Goal: Complete Application Form: Complete application form

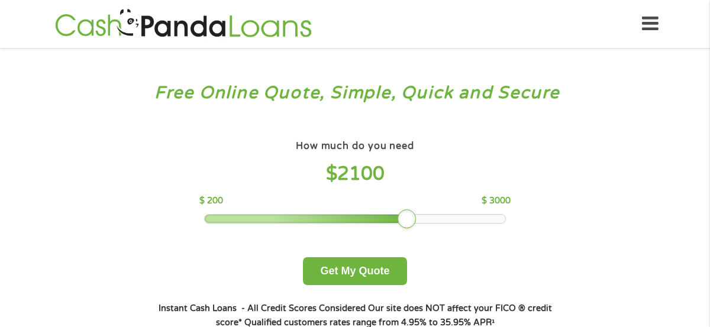
drag, startPoint x: 288, startPoint y: 220, endPoint x: 412, endPoint y: 205, distance: 124.5
click at [412, 205] on div "How much do you need $ 2100 $ 200 $ 3000" at bounding box center [354, 180] width 311 height 86
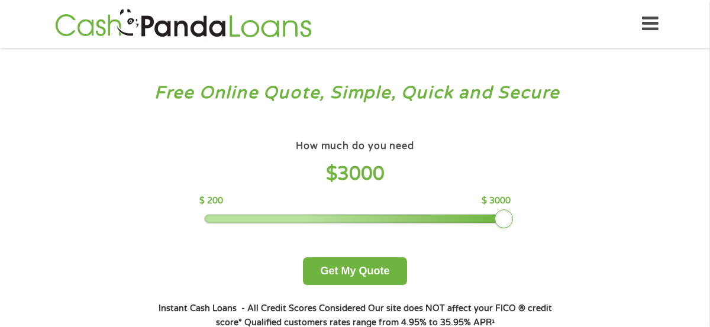
drag, startPoint x: 410, startPoint y: 214, endPoint x: 541, endPoint y: 224, distance: 131.1
click at [541, 224] on div "How much do you need $ 3000 $ 200 $ 3000 Get My Quote" at bounding box center [355, 211] width 414 height 148
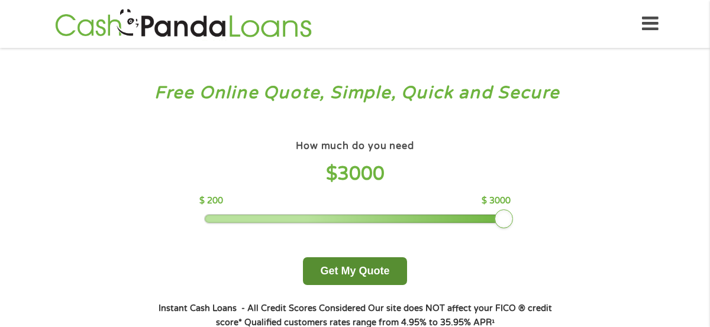
click at [381, 269] on button "Get My Quote" at bounding box center [355, 271] width 104 height 28
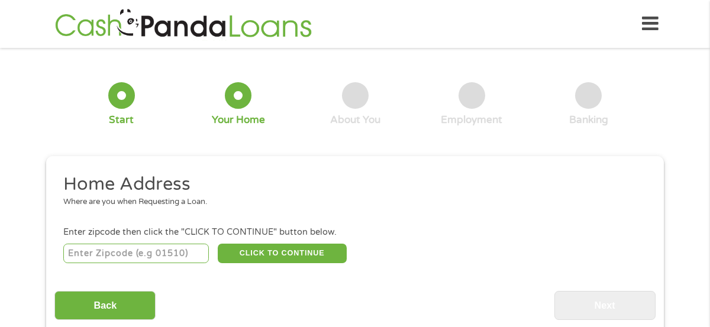
click at [177, 257] on input "number" at bounding box center [136, 254] width 146 height 20
type input "94591"
select select "California"
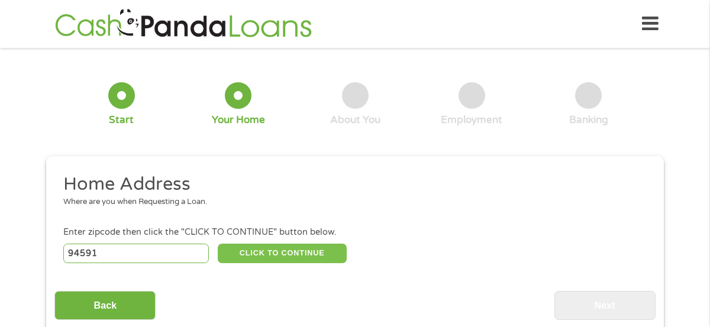
click at [315, 250] on button "CLICK TO CONTINUE" at bounding box center [282, 254] width 129 height 20
type input "94591"
type input "Vallejo"
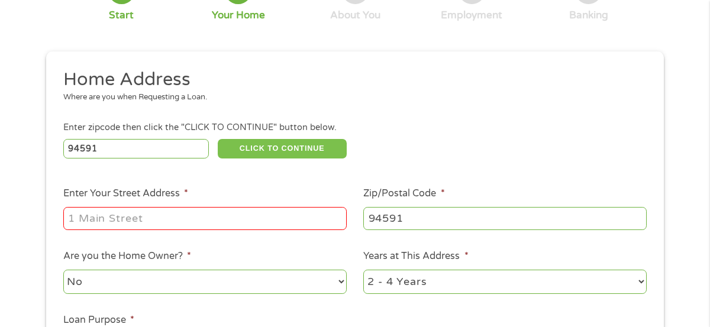
scroll to position [106, 0]
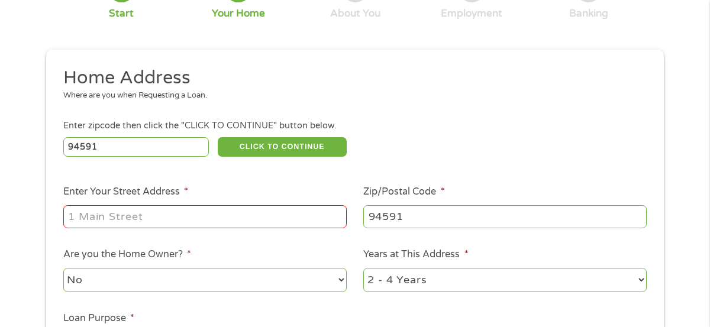
click at [254, 224] on input "Enter Your Street Address *" at bounding box center [204, 216] width 283 height 22
type input "160 Bayside Terrace"
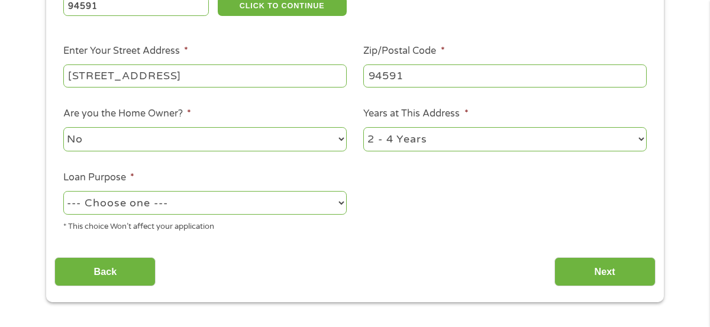
scroll to position [247, 0]
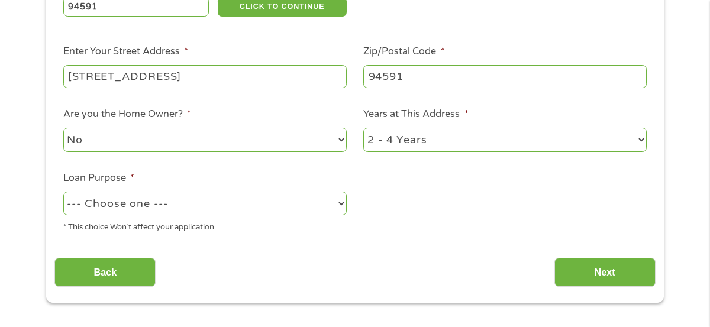
click at [284, 134] on select "No Yes" at bounding box center [204, 140] width 283 height 24
select select "yes"
click at [467, 141] on select "1 Year or less 1 - 2 Years 2 - 4 Years Over 4 Years" at bounding box center [504, 140] width 283 height 24
select select "60months"
click at [247, 202] on select "--- Choose one --- Pay Bills Debt Consolidation Home Improvement Major Purchase…" at bounding box center [204, 204] width 283 height 24
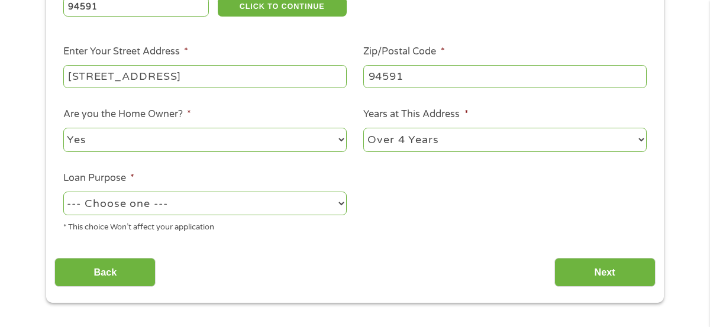
select select "paybills"
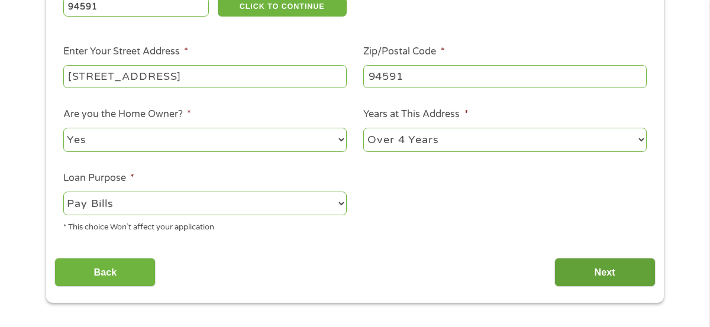
click at [594, 276] on input "Next" at bounding box center [604, 272] width 101 height 29
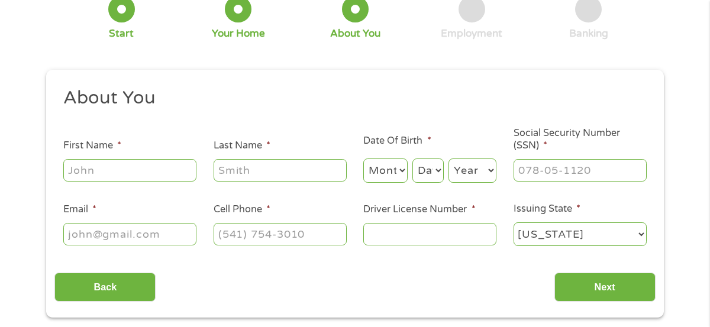
scroll to position [88, 0]
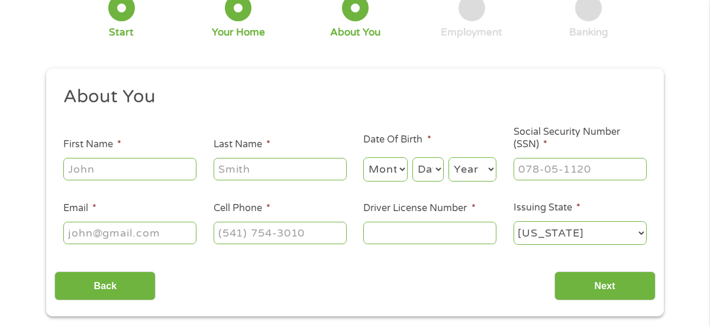
click at [156, 170] on input "First Name *" at bounding box center [129, 169] width 133 height 22
type input "LATOYA"
type input "SPEARS"
type input "luv4toya@gmail.com"
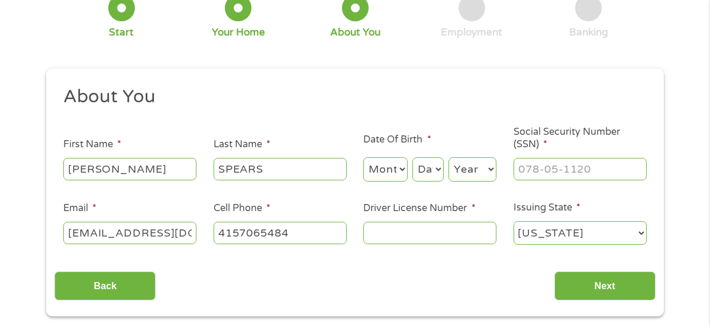
type input "(415) 706-5484"
click at [402, 170] on select "Month 1 2 3 4 5 6 7 8 9 10 11 12" at bounding box center [385, 169] width 44 height 24
select select "7"
click at [428, 174] on select "Day 1 2 3 4 5 6 7 8 9 10 11 12 13 14 15 16 17 18 19 20 21 22 23 24 25 26 27 28 …" at bounding box center [427, 169] width 31 height 24
select select "5"
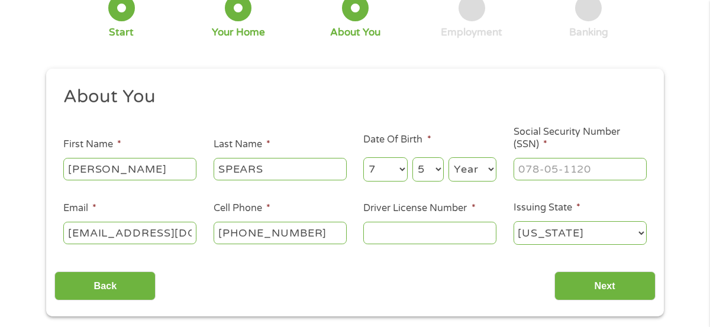
click at [464, 169] on select "Year 2007 2006 2005 2004 2003 2002 2001 2000 1999 1998 1997 1996 1995 1994 1993…" at bounding box center [472, 169] width 48 height 24
select select "1981"
click at [551, 177] on input "___-__-____" at bounding box center [579, 169] width 133 height 22
type input "614-10-6632"
type input "(650) 663-9822"
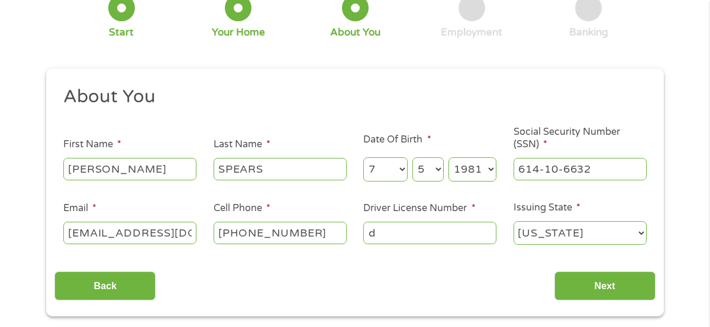
type input "d"
type input "D1633109"
click at [591, 285] on input "Next" at bounding box center [604, 285] width 101 height 29
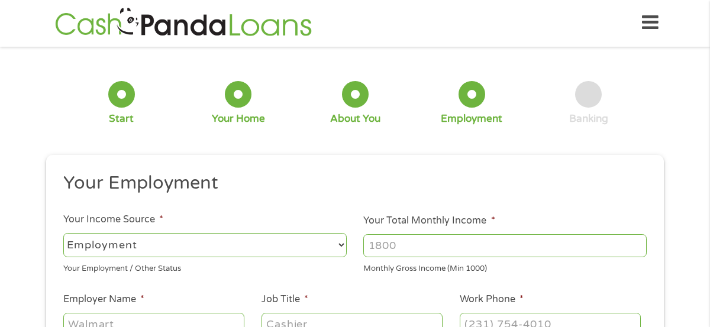
scroll to position [0, 0]
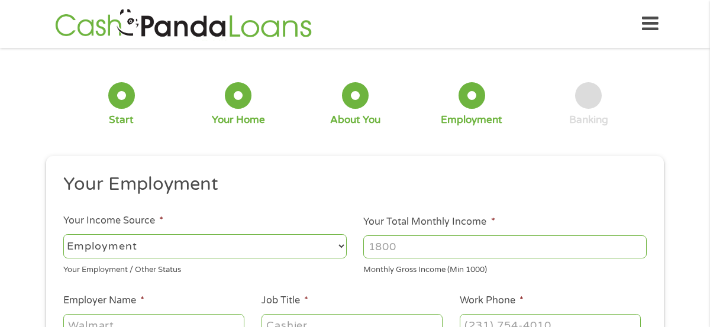
click at [418, 245] on input "Your Total Monthly Income *" at bounding box center [504, 246] width 283 height 22
type input "7500"
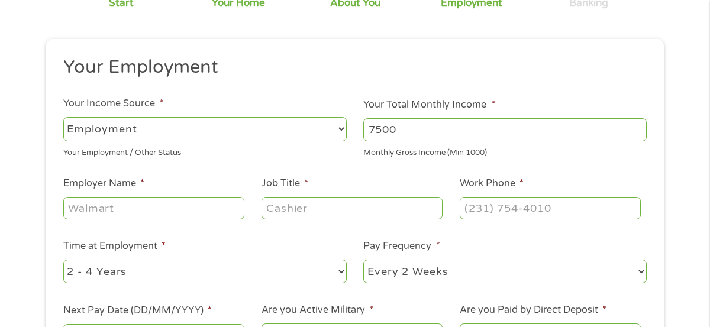
scroll to position [119, 0]
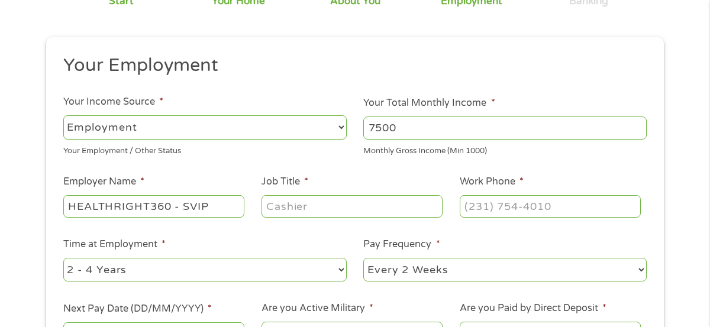
type input "HEALTHRIGHT360 - SVIP"
type input "STREET OUTREACH WORKER"
type input "(415) 361-1468"
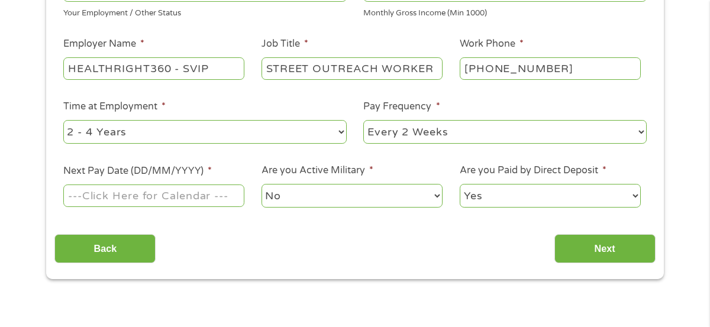
scroll to position [272, 0]
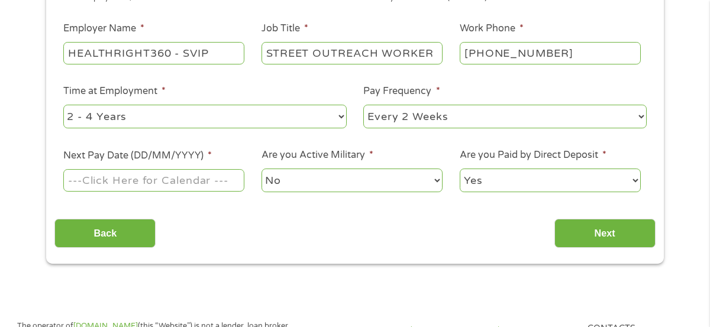
click at [551, 122] on select "--- Choose one --- Every 2 Weeks Every Week Monthly Semi-Monthly" at bounding box center [504, 117] width 283 height 24
select select "semimonthly"
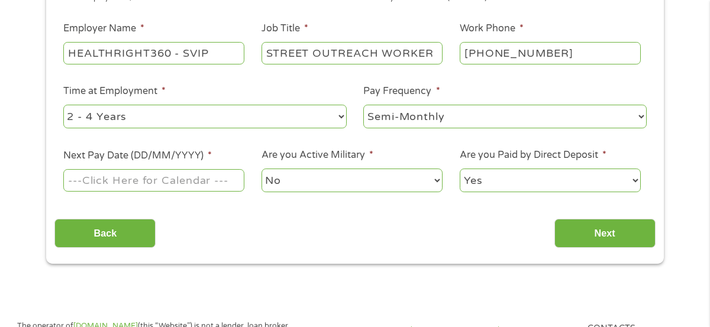
click at [166, 181] on input "Next Pay Date (DD/MM/YYYY) *" at bounding box center [153, 180] width 181 height 22
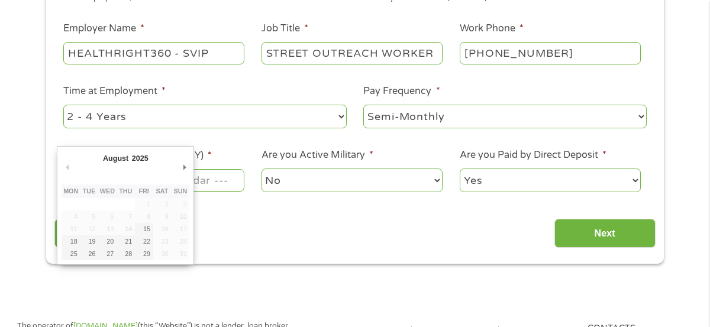
click at [153, 242] on td "23" at bounding box center [162, 241] width 18 height 12
type input "22/08/2025"
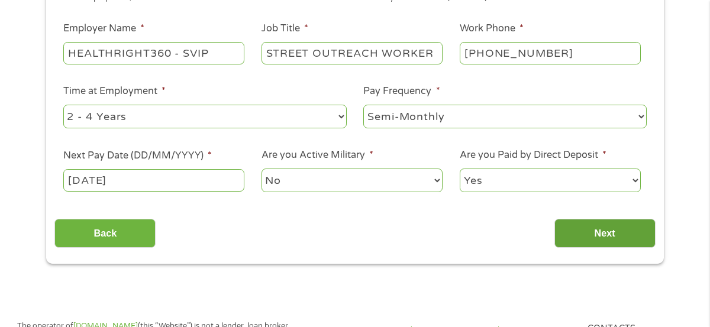
click at [607, 234] on input "Next" at bounding box center [604, 233] width 101 height 29
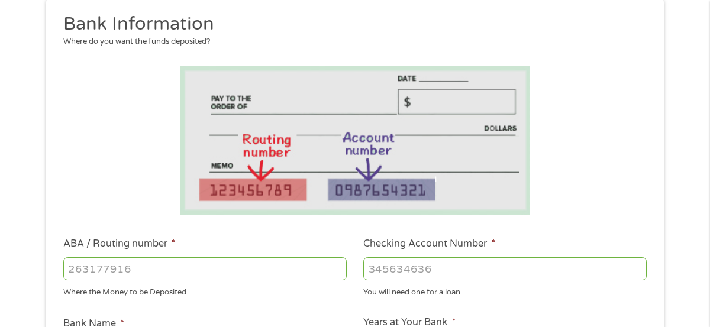
scroll to position [161, 0]
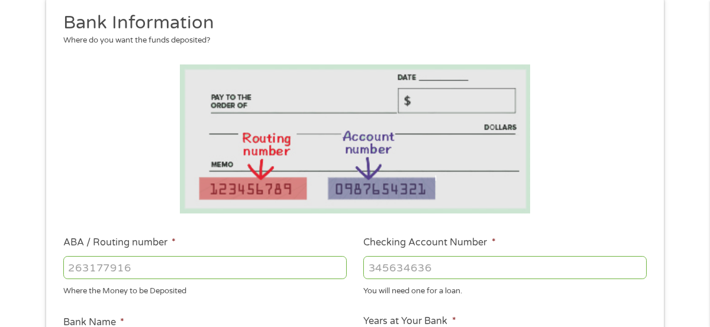
click at [288, 276] on input "ABA / Routing number *" at bounding box center [204, 267] width 283 height 22
type input "084106768"
type input "EVOLVE BANK AND TRUST"
type input "084106768"
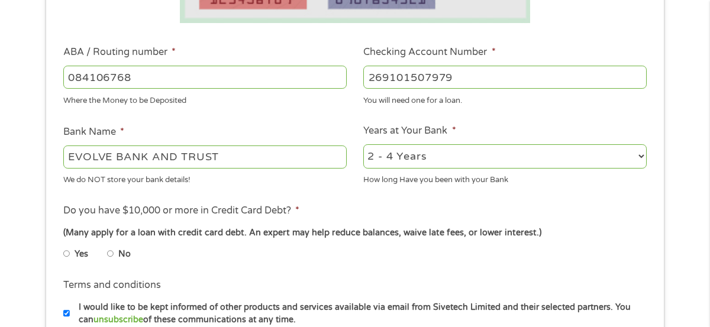
scroll to position [374, 0]
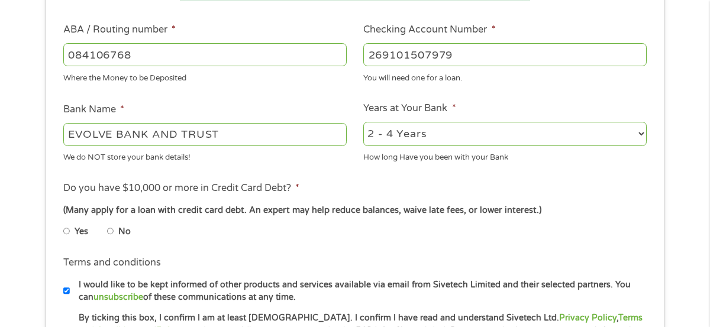
type input "269101507979"
click at [110, 234] on input "No" at bounding box center [110, 231] width 7 height 19
radio input "true"
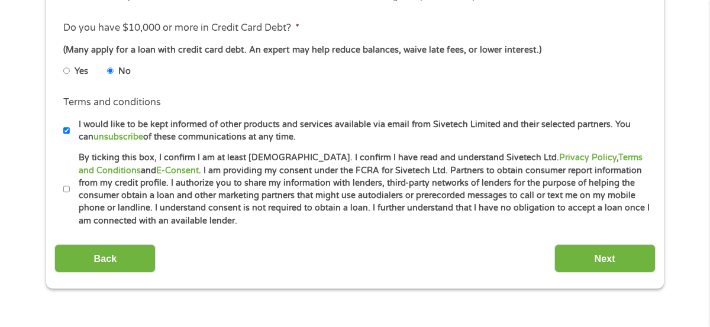
scroll to position [536, 0]
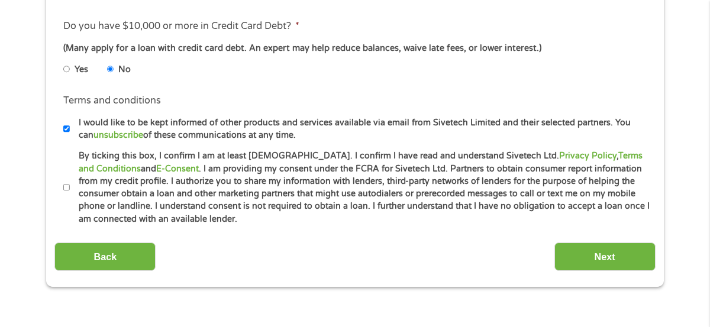
click at [65, 132] on input "I would like to be kept informed of other products and services available via e…" at bounding box center [66, 128] width 7 height 19
checkbox input "false"
click at [66, 186] on input "By ticking this box, I confirm I am at least 18 years old. I confirm I have rea…" at bounding box center [66, 187] width 7 height 19
checkbox input "true"
click at [599, 256] on input "Next" at bounding box center [604, 256] width 101 height 29
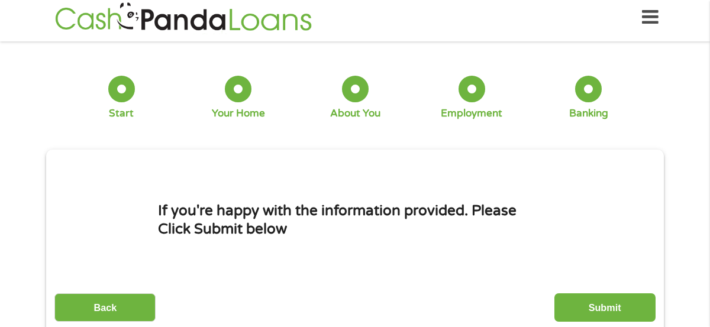
scroll to position [0, 0]
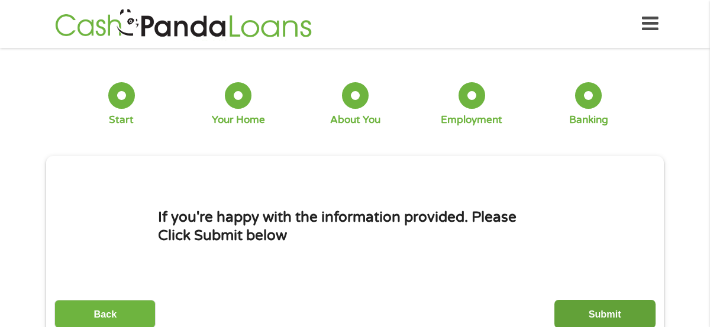
click at [600, 308] on input "Submit" at bounding box center [604, 314] width 101 height 29
